Goal: Task Accomplishment & Management: Use online tool/utility

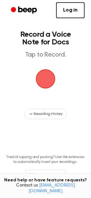
click at [47, 78] on span "button" at bounding box center [45, 78] width 27 height 27
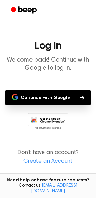
click at [66, 94] on button "Continue with Google" at bounding box center [47, 97] width 85 height 15
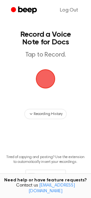
click at [45, 78] on span "button" at bounding box center [45, 78] width 25 height 25
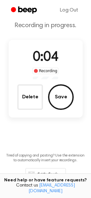
scroll to position [47, 0]
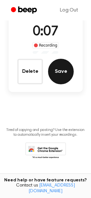
click at [61, 73] on button "Save" at bounding box center [61, 72] width 26 height 26
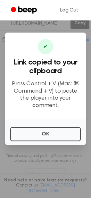
scroll to position [113, 0]
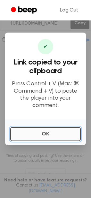
click at [52, 134] on button "OK" at bounding box center [45, 134] width 70 height 14
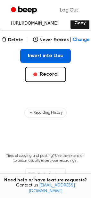
click at [50, 49] on button "Insert into Doc" at bounding box center [45, 56] width 51 height 14
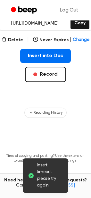
scroll to position [131, 0]
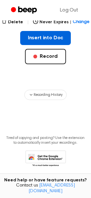
click at [37, 31] on button "Insert into Doc" at bounding box center [45, 38] width 51 height 14
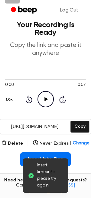
scroll to position [0, 0]
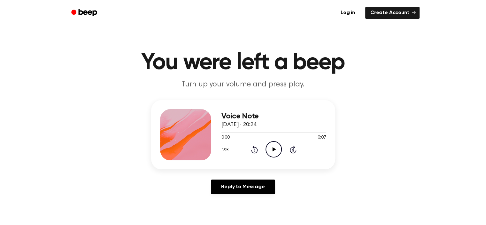
click at [271, 149] on icon "Play Audio" at bounding box center [273, 149] width 16 height 16
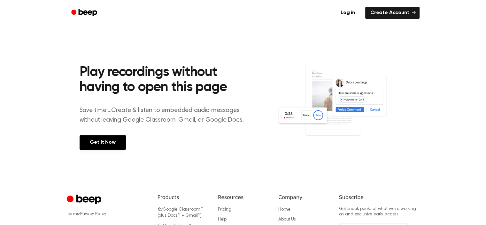
scroll to position [198, 0]
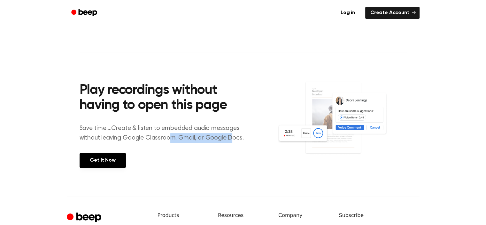
drag, startPoint x: 168, startPoint y: 138, endPoint x: 233, endPoint y: 139, distance: 64.2
click at [233, 139] on p "Save time....Create & listen to embedded audio messages without leaving Google …" at bounding box center [166, 132] width 172 height 19
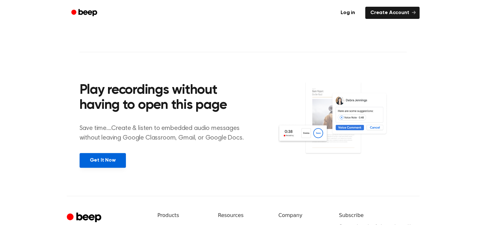
click at [100, 165] on link "Get It Now" at bounding box center [103, 160] width 46 height 15
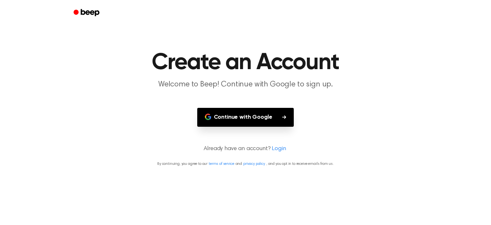
click at [247, 117] on button "Continue with Google" at bounding box center [245, 117] width 97 height 19
